Goal: Task Accomplishment & Management: Use online tool/utility

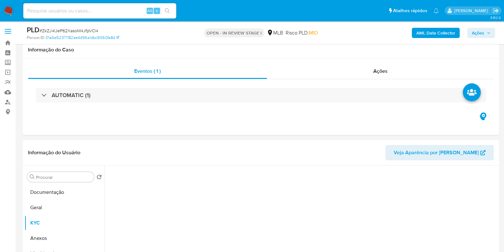
select select "10"
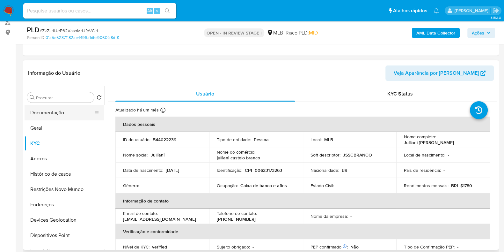
click at [69, 111] on button "Documentação" at bounding box center [62, 112] width 75 height 15
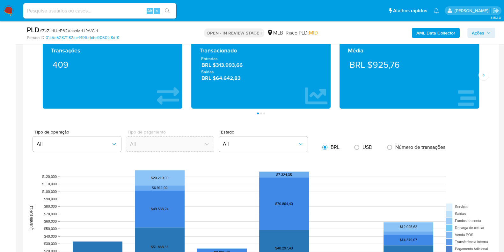
scroll to position [399, 0]
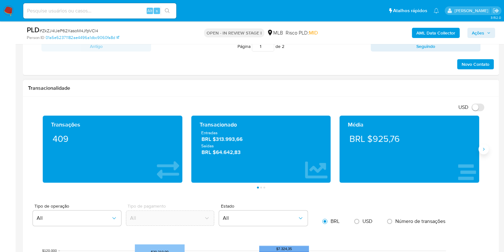
click at [482, 147] on icon "Siguiente" at bounding box center [483, 148] width 5 height 5
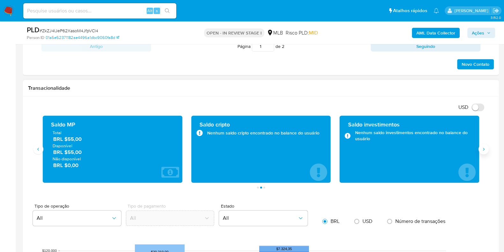
click at [482, 146] on icon "Siguiente" at bounding box center [483, 148] width 5 height 5
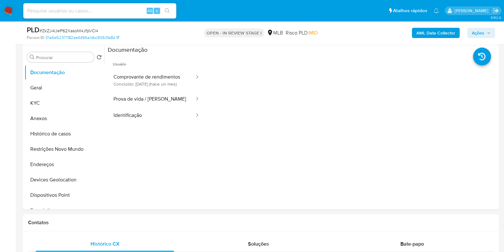
scroll to position [0, 0]
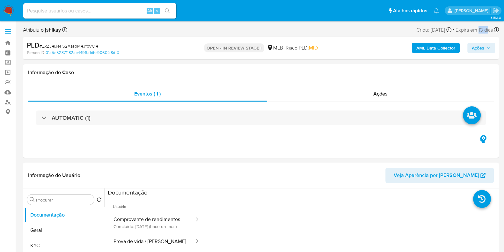
drag, startPoint x: 480, startPoint y: 30, endPoint x: 489, endPoint y: 30, distance: 8.9
click at [489, 30] on span "Expira em 13 dias" at bounding box center [474, 29] width 37 height 7
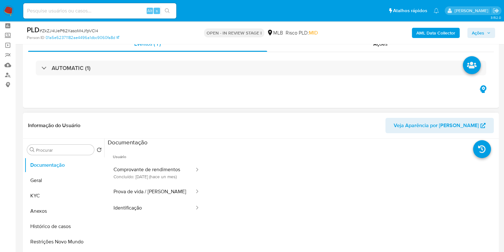
scroll to position [40, 0]
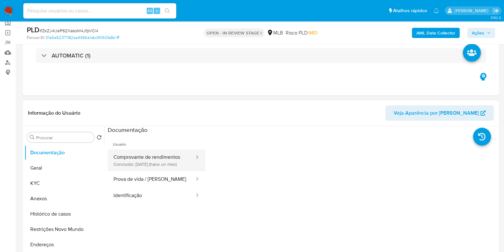
click at [134, 155] on button "Comprovante de rendimentos Concluído: 16/07/2025 (hace un mes)" at bounding box center [151, 160] width 87 height 22
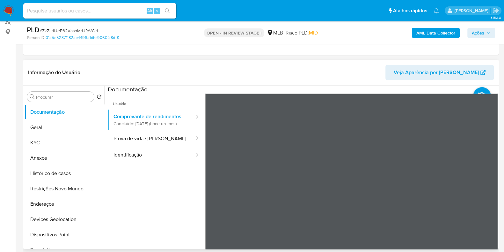
scroll to position [120, 0]
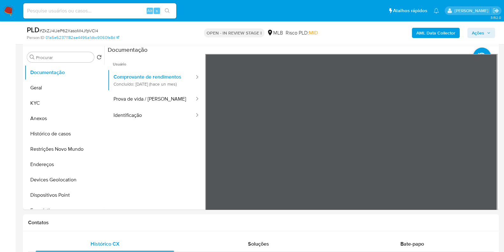
click at [331, 137] on section at bounding box center [303, 152] width 390 height 212
drag, startPoint x: 355, startPoint y: 50, endPoint x: 287, endPoint y: -56, distance: 126.6
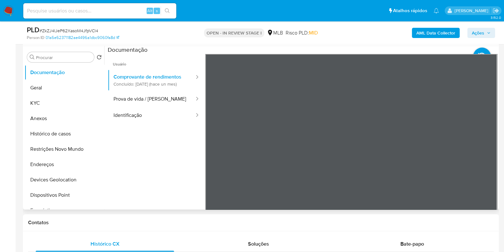
click at [324, 50] on section at bounding box center [303, 152] width 390 height 212
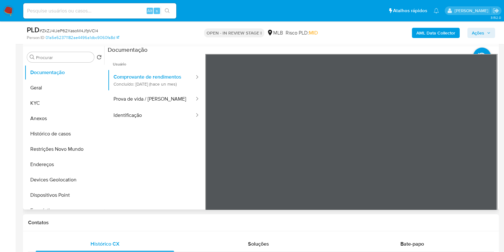
click at [343, 50] on section at bounding box center [303, 152] width 390 height 212
click at [39, 90] on button "Geral" at bounding box center [62, 87] width 75 height 15
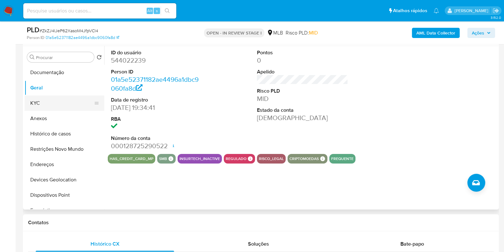
drag, startPoint x: 52, startPoint y: 97, endPoint x: 50, endPoint y: 95, distance: 3.6
click at [51, 96] on button "KYC" at bounding box center [62, 102] width 75 height 15
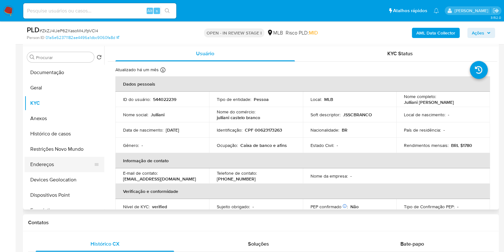
drag, startPoint x: 57, startPoint y: 167, endPoint x: 60, endPoint y: 170, distance: 3.8
click at [60, 171] on button "Endereços" at bounding box center [62, 164] width 75 height 15
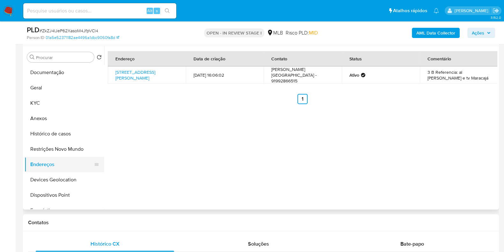
drag, startPoint x: 69, startPoint y: 174, endPoint x: 100, endPoint y: 165, distance: 32.4
click at [69, 174] on button "Devices Geolocation" at bounding box center [65, 179] width 80 height 15
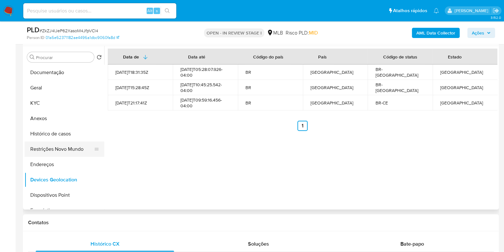
drag, startPoint x: 55, startPoint y: 147, endPoint x: 100, endPoint y: 144, distance: 45.4
click at [56, 147] on button "Restrições Novo Mundo" at bounding box center [62, 148] width 75 height 15
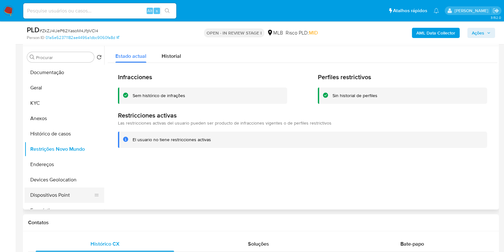
click at [67, 194] on button "Dispositivos Point" at bounding box center [62, 194] width 75 height 15
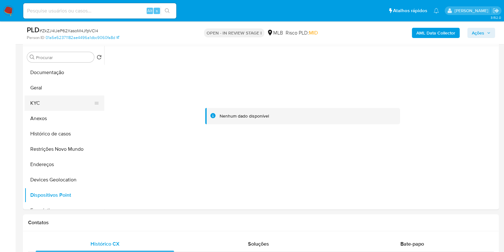
click at [61, 104] on button "KYC" at bounding box center [62, 102] width 75 height 15
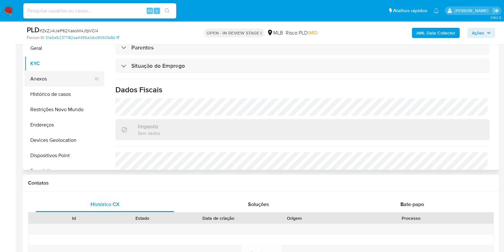
scroll to position [199, 0]
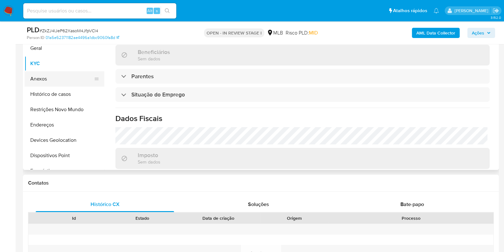
click at [65, 81] on button "Anexos" at bounding box center [62, 78] width 75 height 15
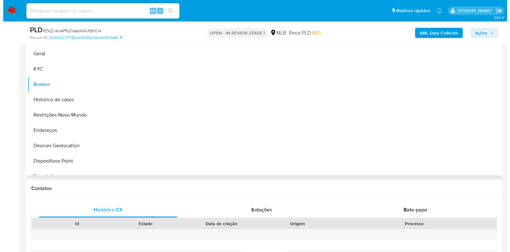
scroll to position [120, 0]
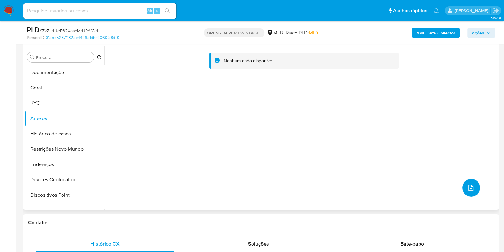
click at [470, 189] on icon "upload-file" at bounding box center [471, 188] width 8 height 8
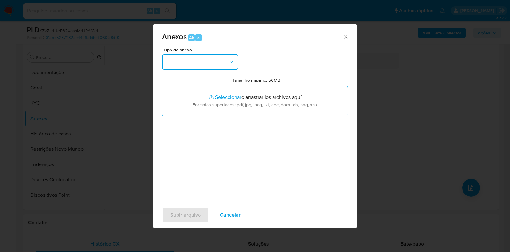
click at [191, 61] on button "button" at bounding box center [200, 61] width 77 height 15
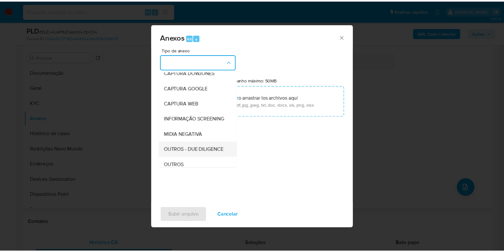
scroll to position [40, 0]
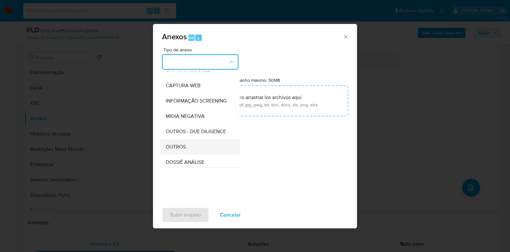
drag, startPoint x: 184, startPoint y: 143, endPoint x: 184, endPoint y: 157, distance: 14.3
click at [184, 157] on ul "CAPTURA BUREAU CAPTURA DOWJONES CAPTURA GOOGLE CAPTURA WEB INFORMAÇÃO SCREENING…" at bounding box center [200, 122] width 79 height 181
click at [184, 150] on span "OUTROS" at bounding box center [176, 146] width 20 height 6
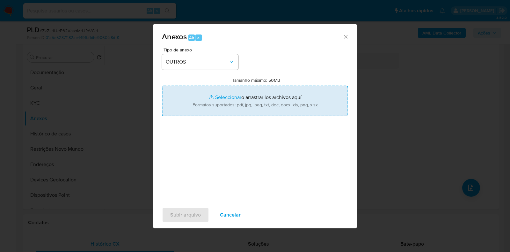
click at [215, 97] on input "Tamanho máximo: 50MB Seleccionar archivos" at bounding box center [255, 100] width 186 height 31
type input "C:\fakepath\Mulan 544022239_2025_08_12_17_40_04 - Resumen TX.pdf"
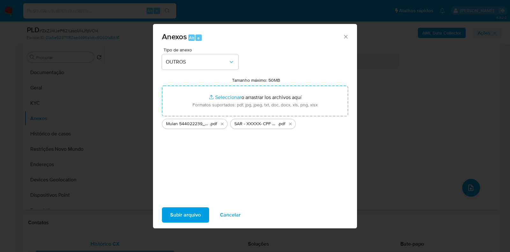
click at [190, 211] on span "Subir arquivo" at bounding box center [185, 215] width 31 height 14
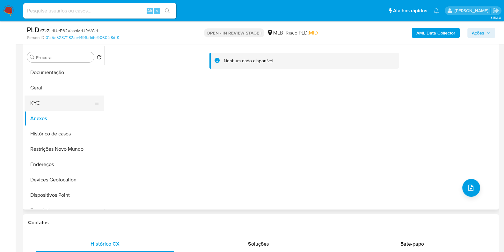
click at [41, 101] on button "KYC" at bounding box center [62, 102] width 75 height 15
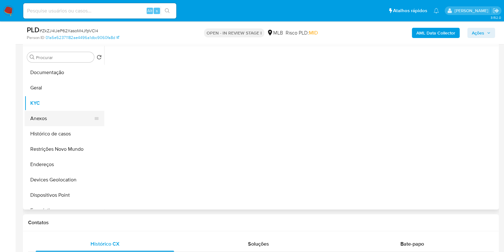
click at [44, 112] on button "Anexos" at bounding box center [62, 118] width 75 height 15
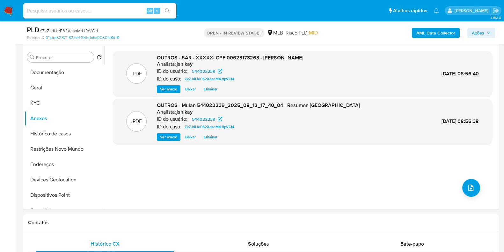
click at [482, 34] on span "Ações" at bounding box center [478, 33] width 12 height 10
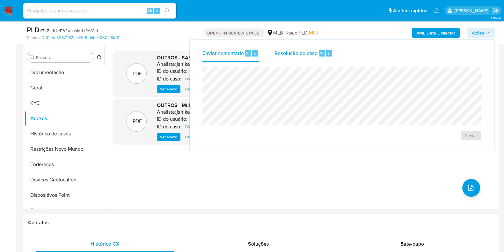
click at [306, 60] on div "Resolução do caso Alt r" at bounding box center [304, 53] width 58 height 17
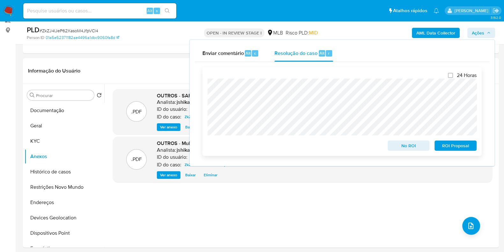
scroll to position [0, 0]
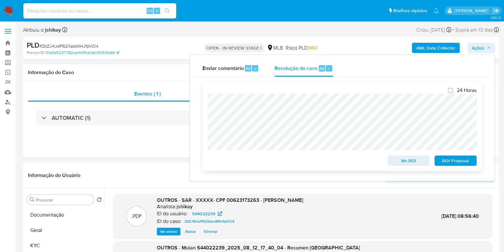
click at [447, 163] on span "ROI Proposal" at bounding box center [455, 160] width 33 height 9
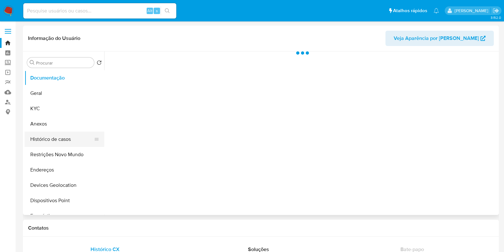
click at [62, 139] on button "Histórico de casos" at bounding box center [62, 138] width 75 height 15
select select "10"
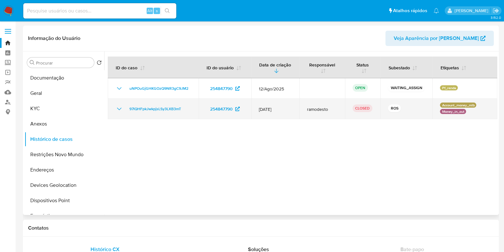
click at [119, 106] on icon "Mostrar/Ocultar" at bounding box center [119, 109] width 8 height 8
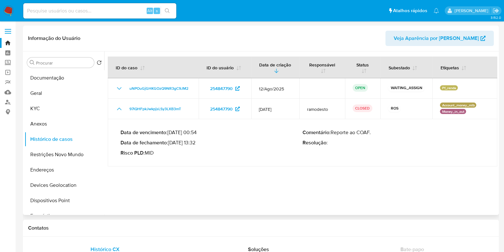
drag, startPoint x: 171, startPoint y: 144, endPoint x: 198, endPoint y: 144, distance: 27.1
click at [198, 144] on p "Data de fechamento : 12/08/2025 13:32" at bounding box center [212, 142] width 182 height 6
click at [6, 8] on img at bounding box center [8, 10] width 11 height 11
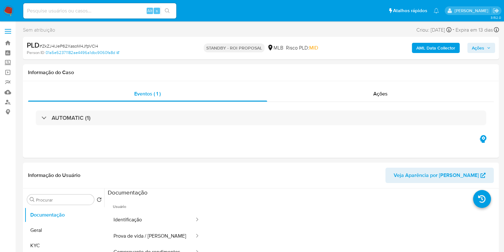
select select "10"
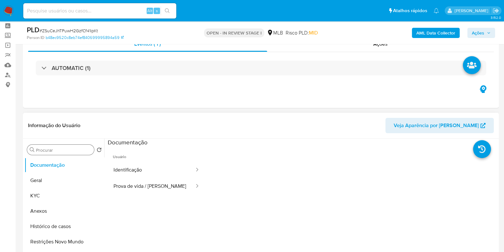
scroll to position [40, 0]
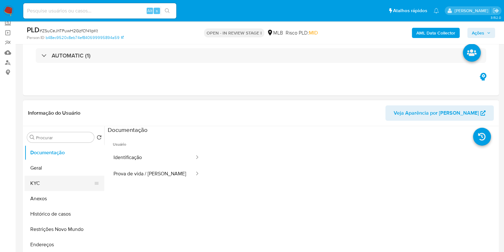
click at [48, 181] on button "KYC" at bounding box center [62, 182] width 75 height 15
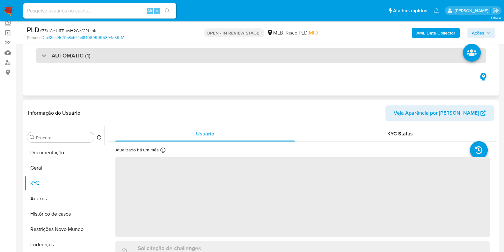
scroll to position [79, 0]
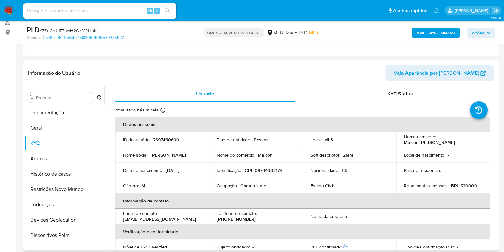
click at [250, 185] on p "Comerciante" at bounding box center [253, 185] width 26 height 6
copy p "Comerciante"
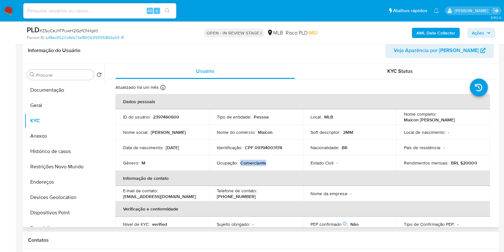
scroll to position [120, 0]
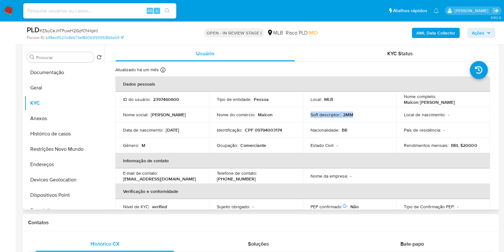
drag, startPoint x: 307, startPoint y: 114, endPoint x: 355, endPoint y: 114, distance: 48.5
click at [355, 114] on td "Soft descriptor : 2MM" at bounding box center [350, 114] width 94 height 15
drag, startPoint x: 352, startPoint y: 128, endPoint x: 303, endPoint y: 134, distance: 49.4
click at [303, 134] on td "Nacionalidade : BR" at bounding box center [350, 129] width 94 height 15
drag, startPoint x: 341, startPoint y: 145, endPoint x: 310, endPoint y: 143, distance: 31.0
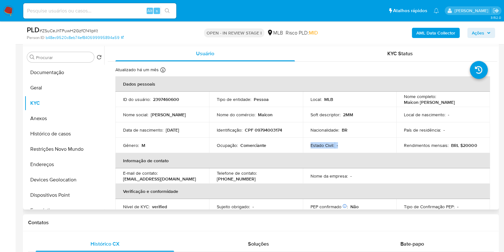
click at [311, 143] on div "Estado Civil : -" at bounding box center [350, 145] width 78 height 6
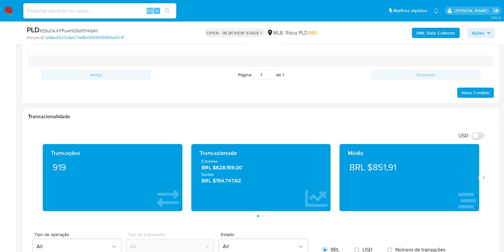
scroll to position [399, 0]
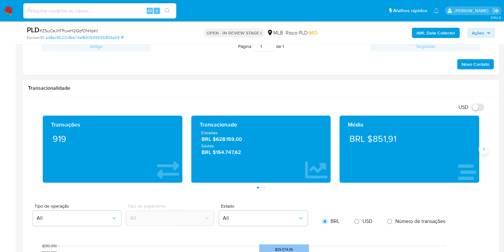
click at [480, 149] on button "Siguiente" at bounding box center [484, 149] width 10 height 10
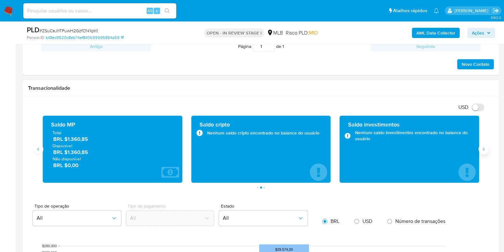
click at [480, 149] on button "Siguiente" at bounding box center [484, 149] width 10 height 10
